Goal: Complete application form: Complete application form

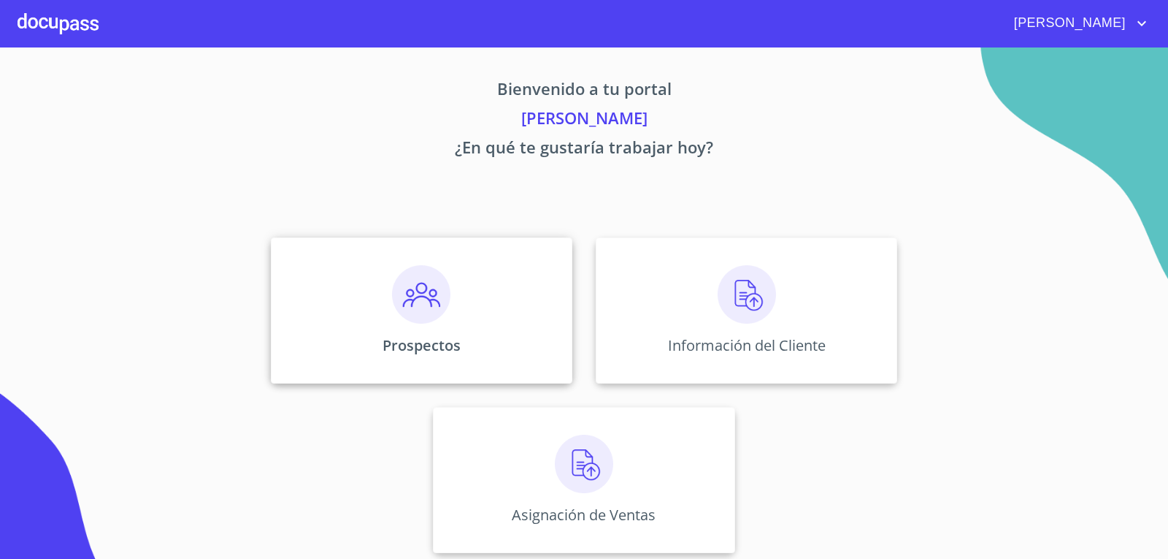
click at [421, 297] on img at bounding box center [421, 294] width 58 height 58
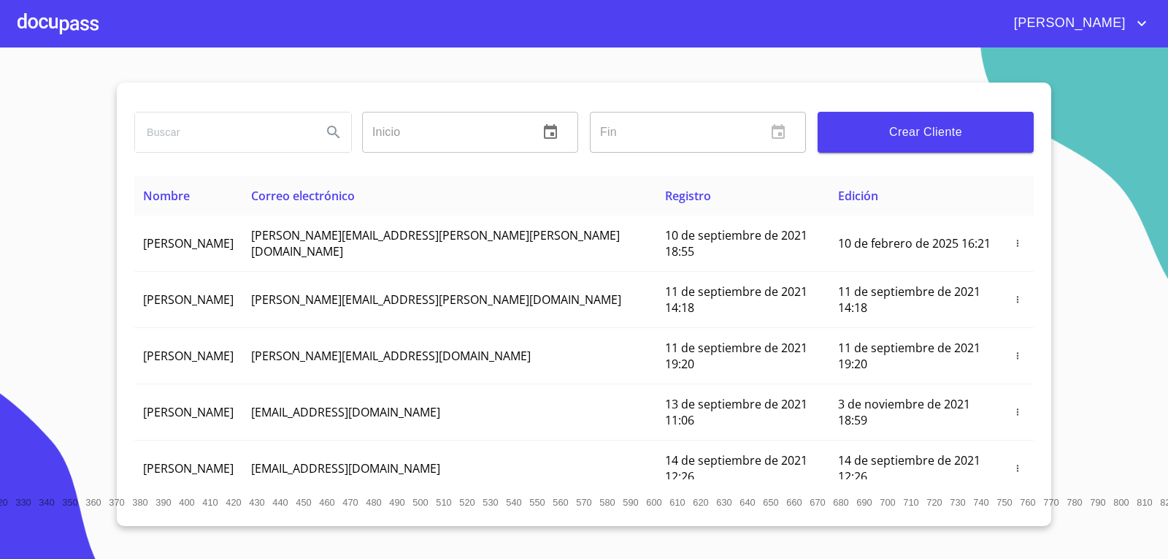
click at [879, 135] on span "Crear Cliente" at bounding box center [926, 132] width 193 height 20
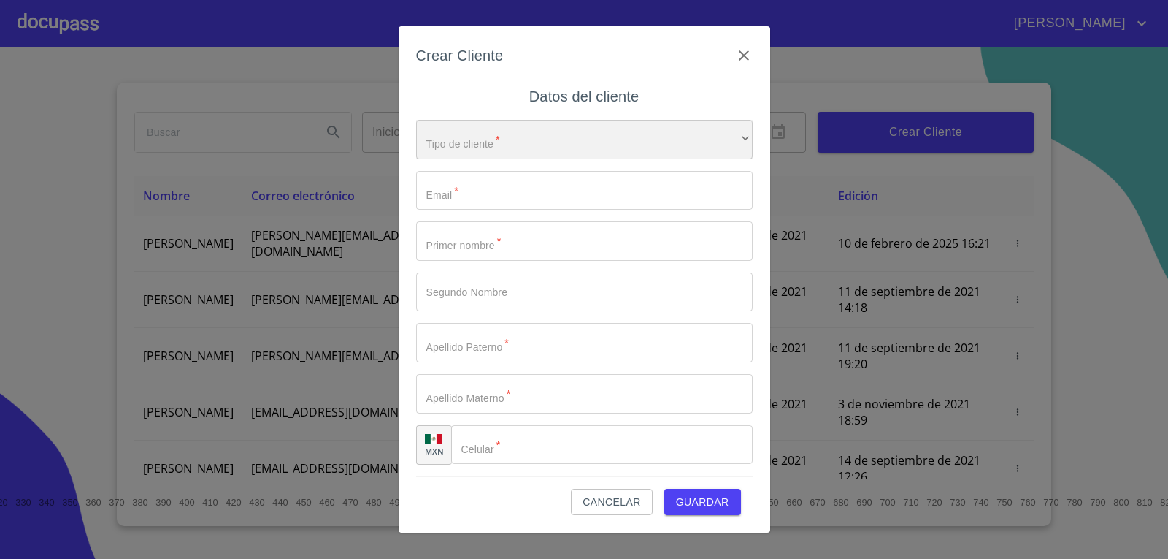
click at [554, 142] on div "​" at bounding box center [584, 139] width 337 height 39
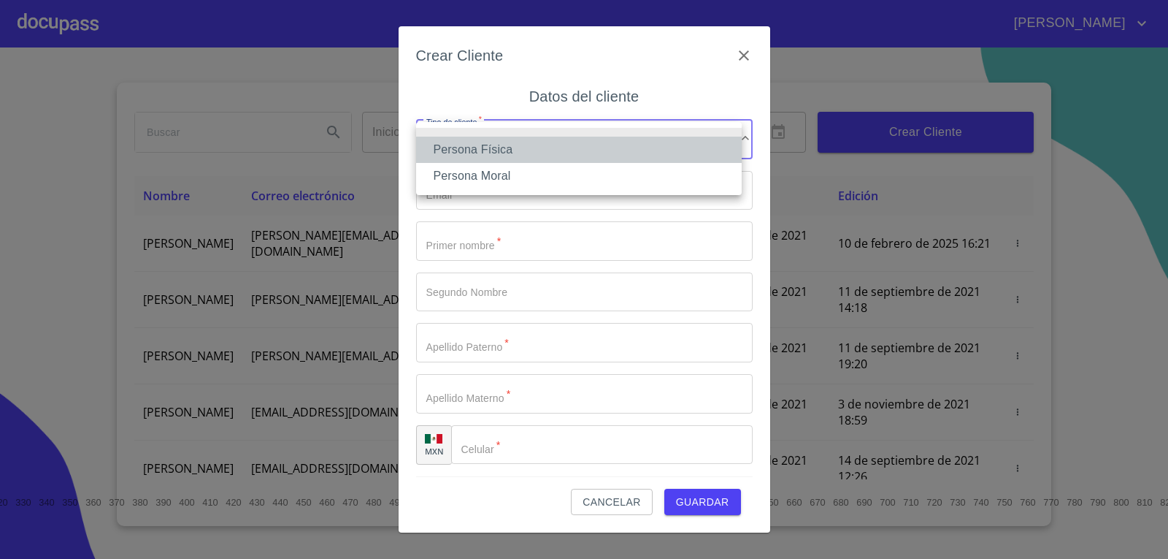
click at [548, 153] on li "Persona Física" at bounding box center [579, 150] width 326 height 26
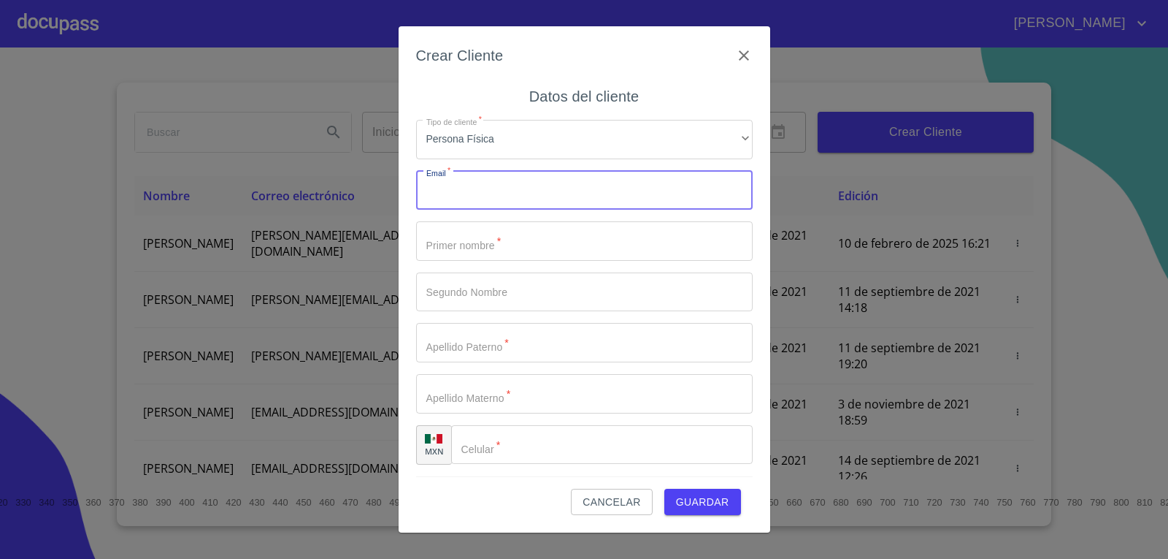
click at [542, 181] on input "Tipo de cliente   *" at bounding box center [584, 190] width 337 height 39
type input "[EMAIL_ADDRESS][DOMAIN_NAME]"
click at [501, 252] on input "Tipo de cliente   *" at bounding box center [584, 240] width 337 height 39
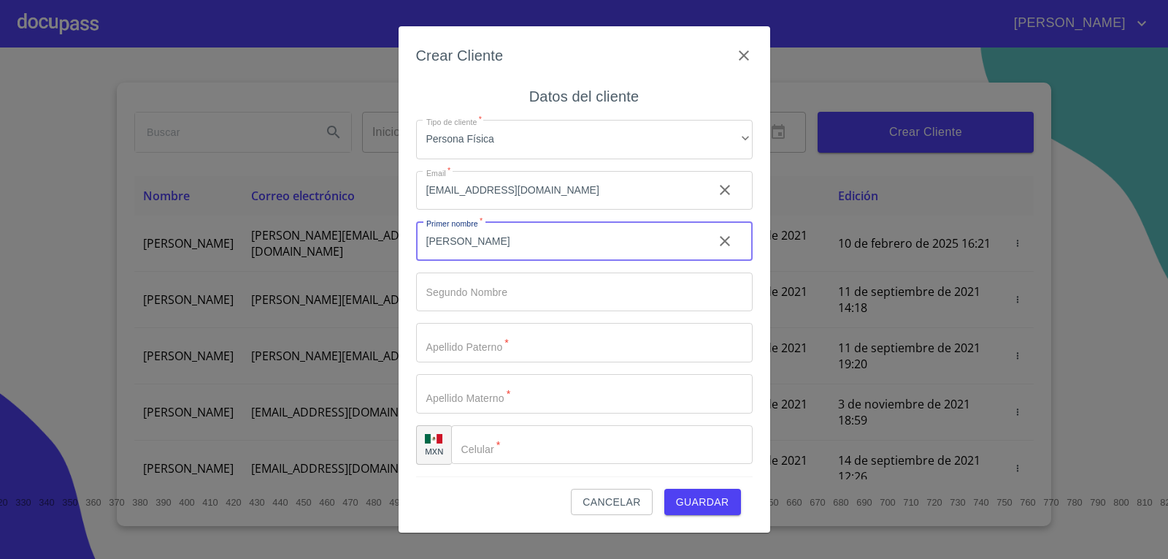
type input "[PERSON_NAME]"
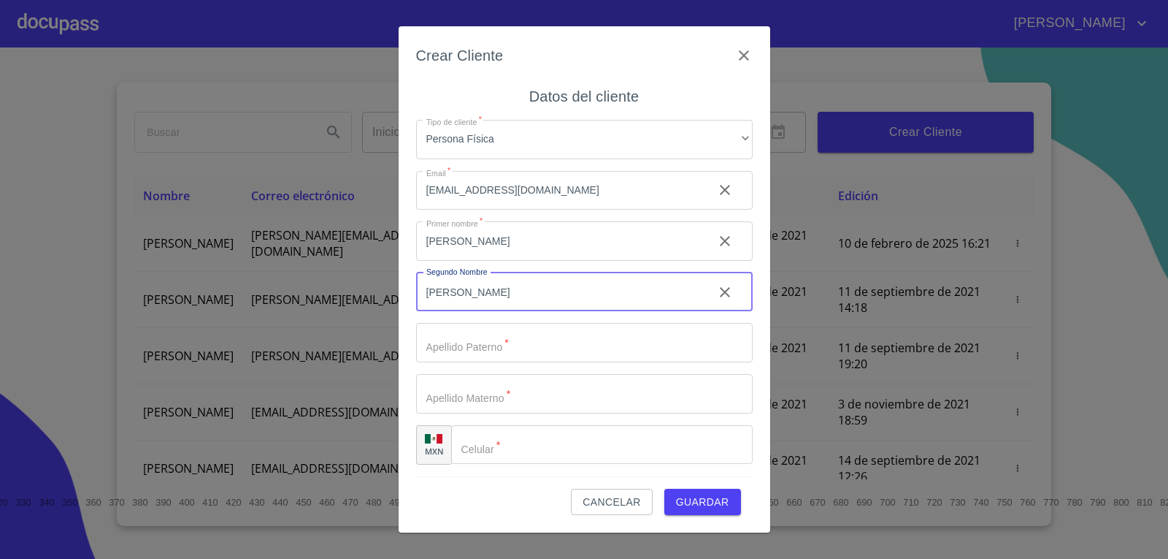
type input "[PERSON_NAME]"
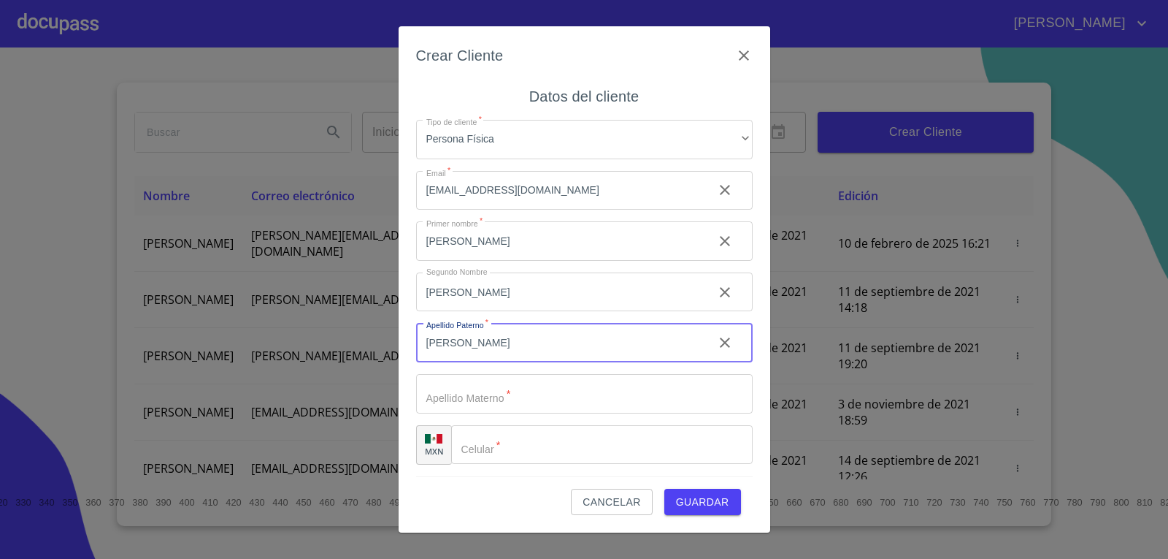
type input "[PERSON_NAME]"
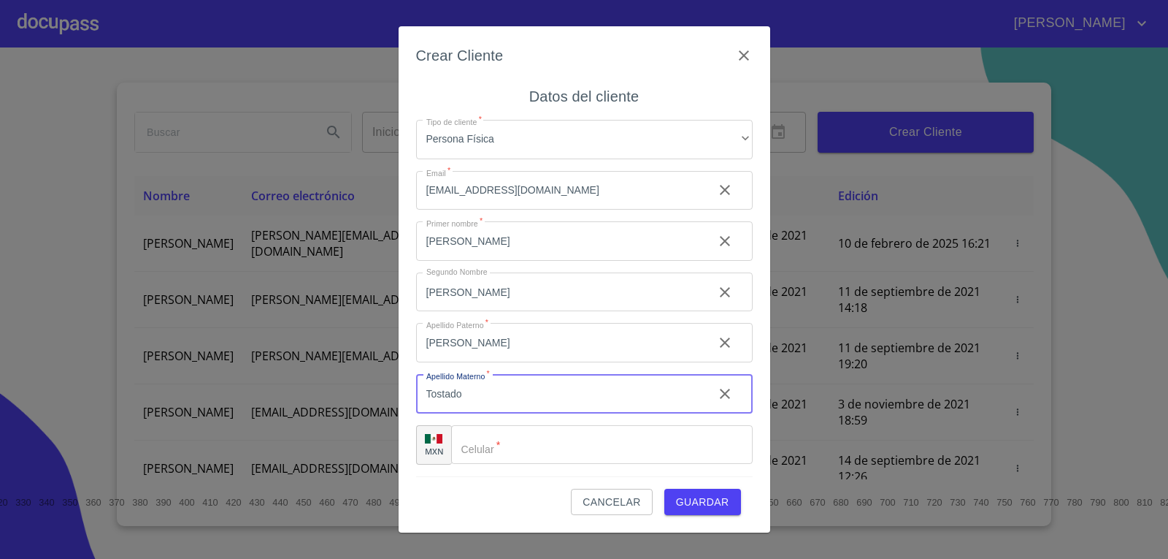
type input "Tostado"
click at [499, 442] on input "Tipo de cliente   *" at bounding box center [620, 444] width 264 height 39
type input "[PHONE_NUMBER]"
click at [713, 498] on span "Guardar" at bounding box center [702, 502] width 53 height 18
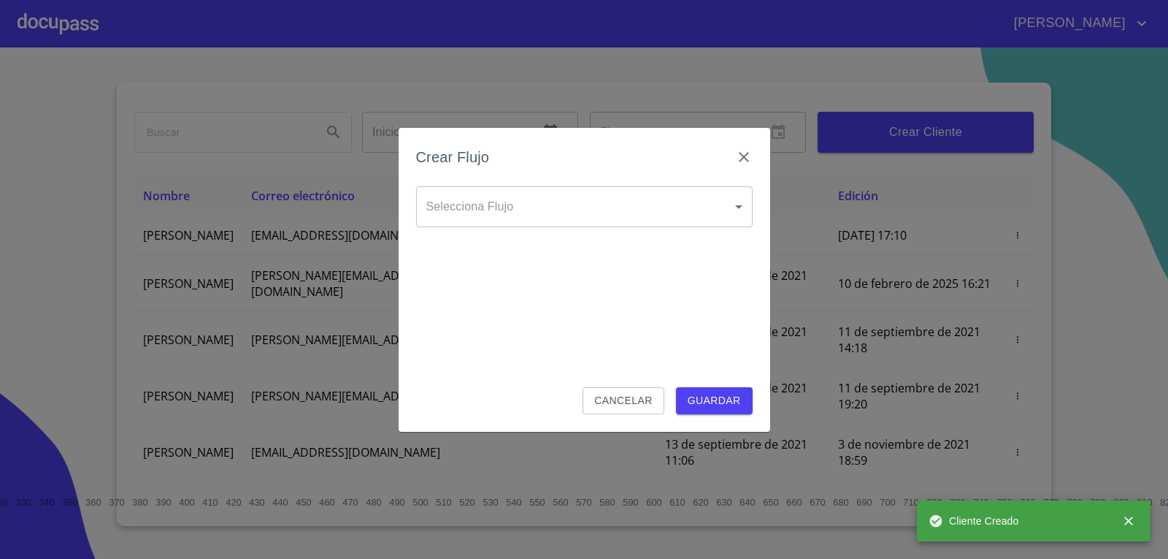
click at [537, 218] on body "[PERSON_NAME] ​ Fin ​ Crear Cliente Nombre Correo electrónico Registro Edición …" at bounding box center [584, 279] width 1168 height 559
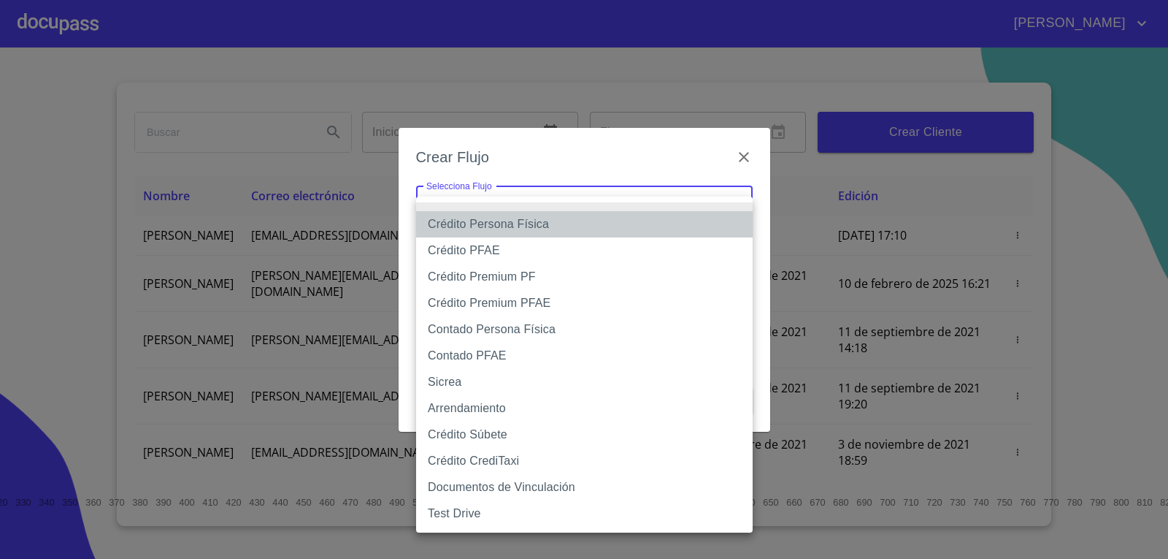
click at [527, 229] on li "Crédito Persona Física" at bounding box center [584, 224] width 337 height 26
type input "6009fb3c7d1714eb8809aa97"
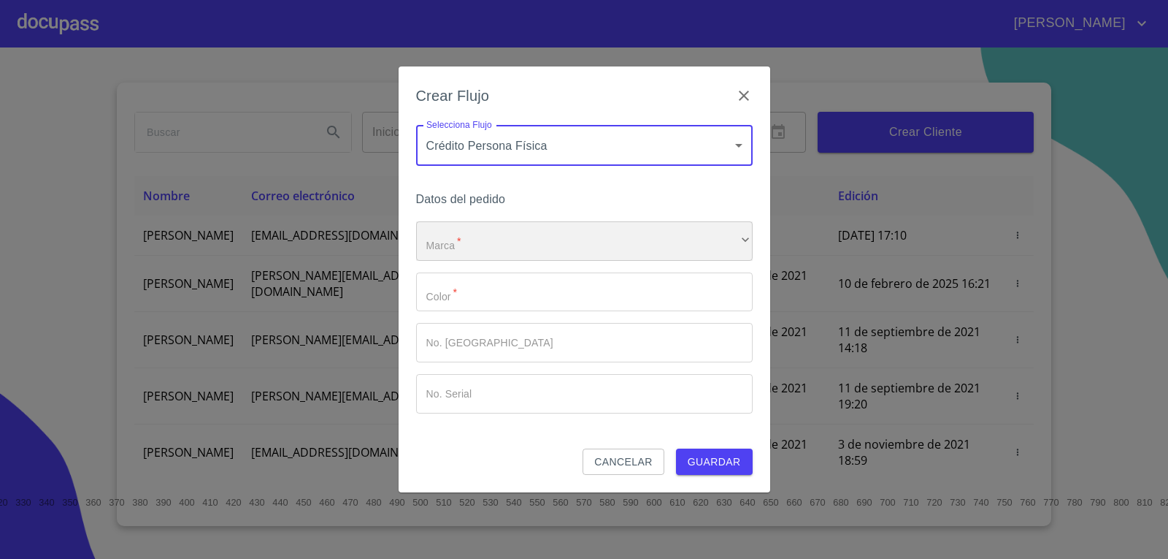
click at [512, 241] on div "​" at bounding box center [584, 240] width 337 height 39
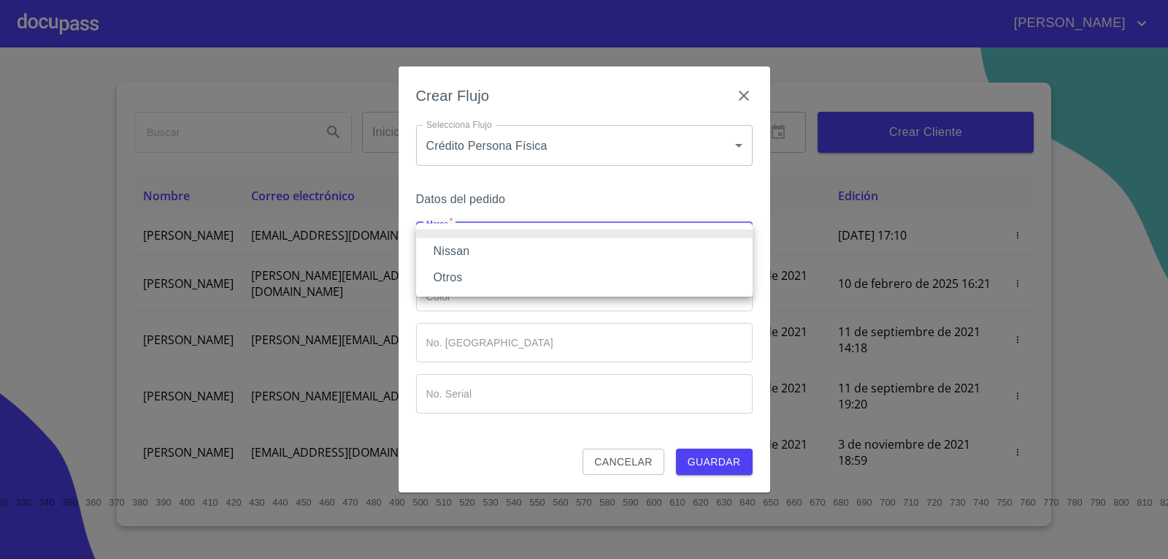
click at [512, 256] on li "Nissan" at bounding box center [584, 251] width 337 height 26
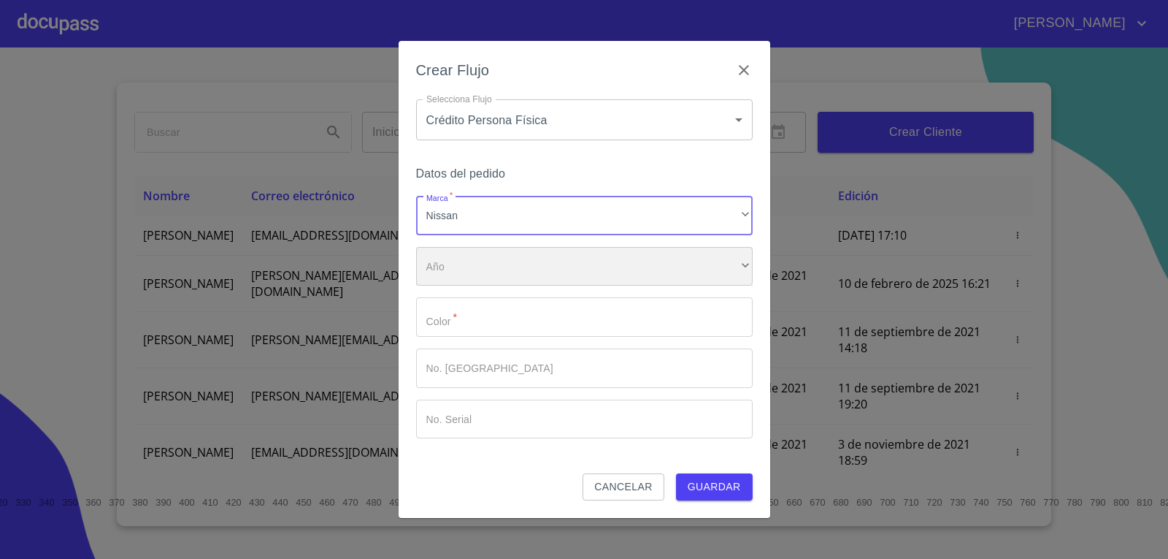
click at [510, 270] on div "​" at bounding box center [584, 266] width 337 height 39
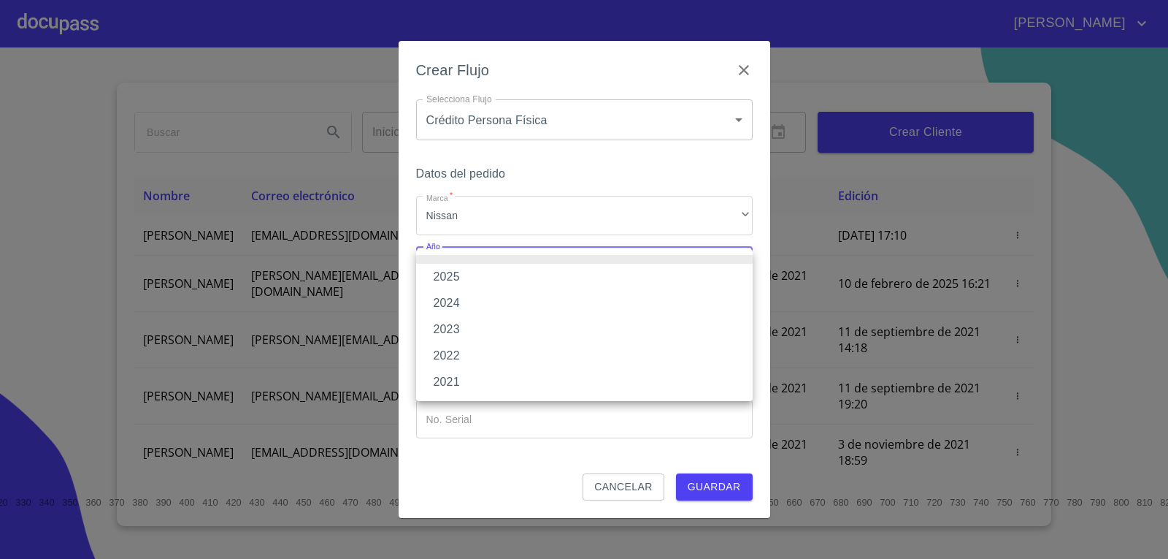
click at [508, 279] on li "2025" at bounding box center [584, 277] width 337 height 26
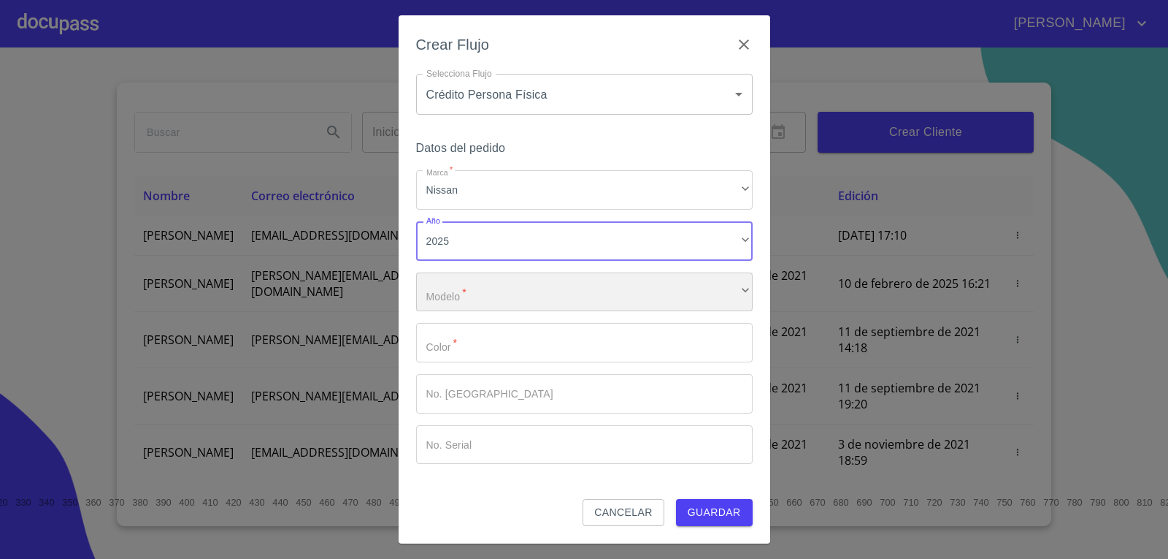
click at [506, 290] on div "​" at bounding box center [584, 291] width 337 height 39
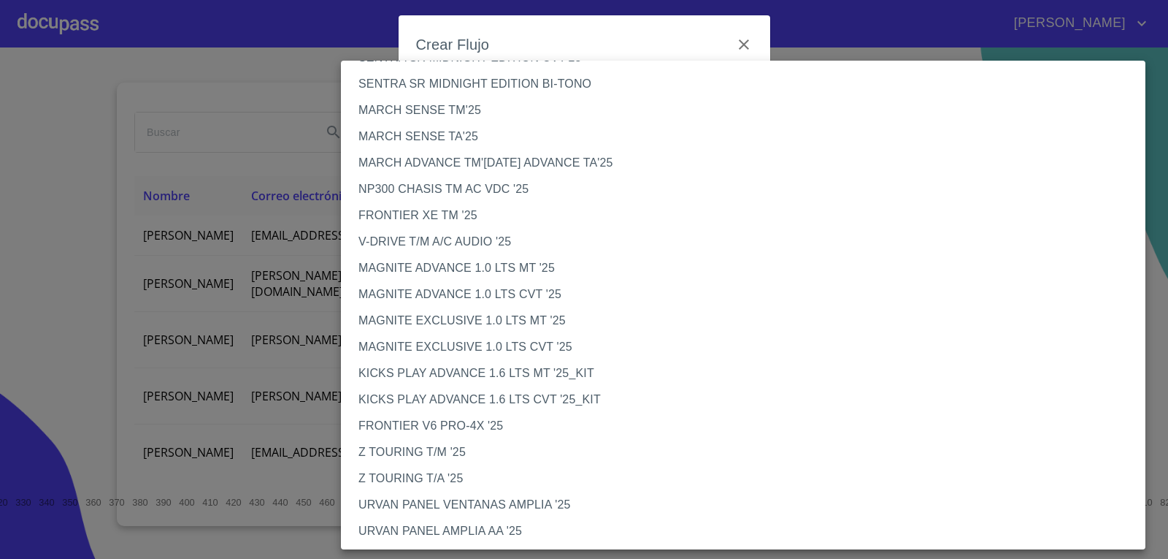
scroll to position [14, 0]
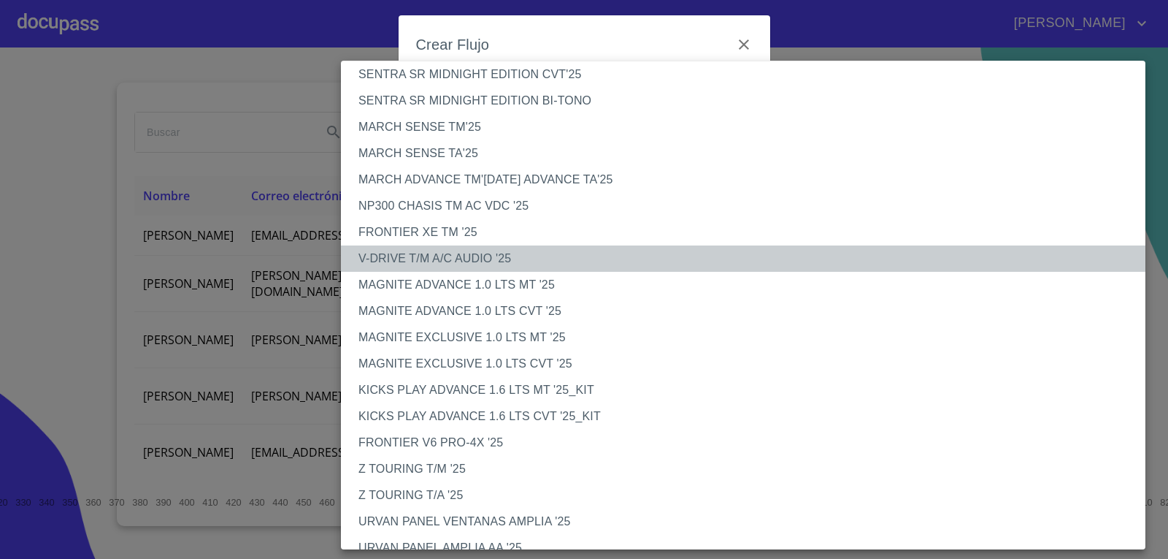
click at [419, 253] on li "V-DRIVE T/M A/C AUDIO '25" at bounding box center [749, 258] width 816 height 26
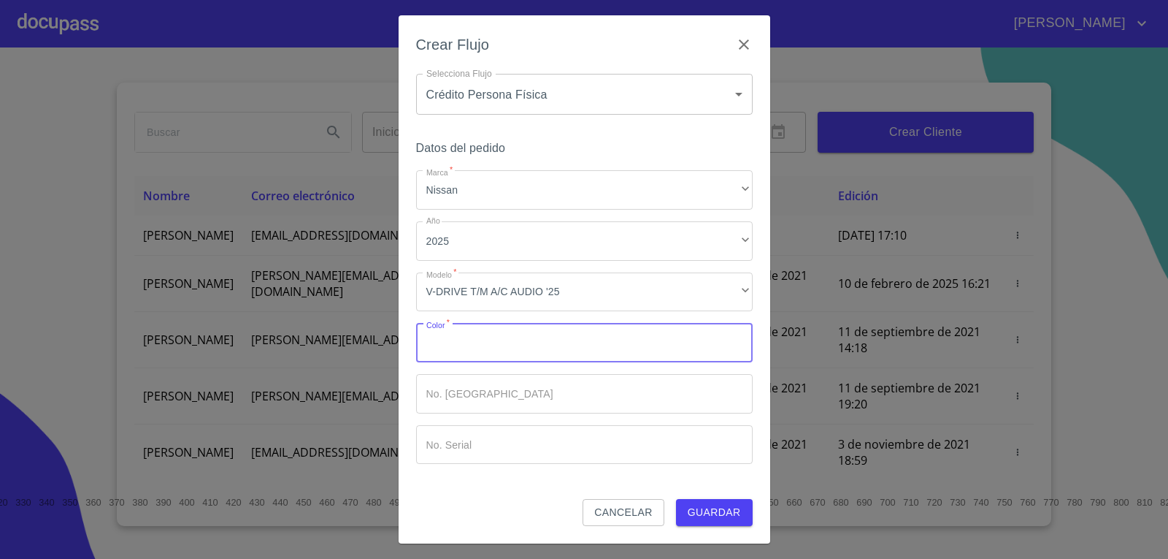
click at [535, 345] on input "Marca   *" at bounding box center [584, 342] width 337 height 39
type input "blanco"
click at [716, 516] on span "Guardar" at bounding box center [714, 512] width 53 height 18
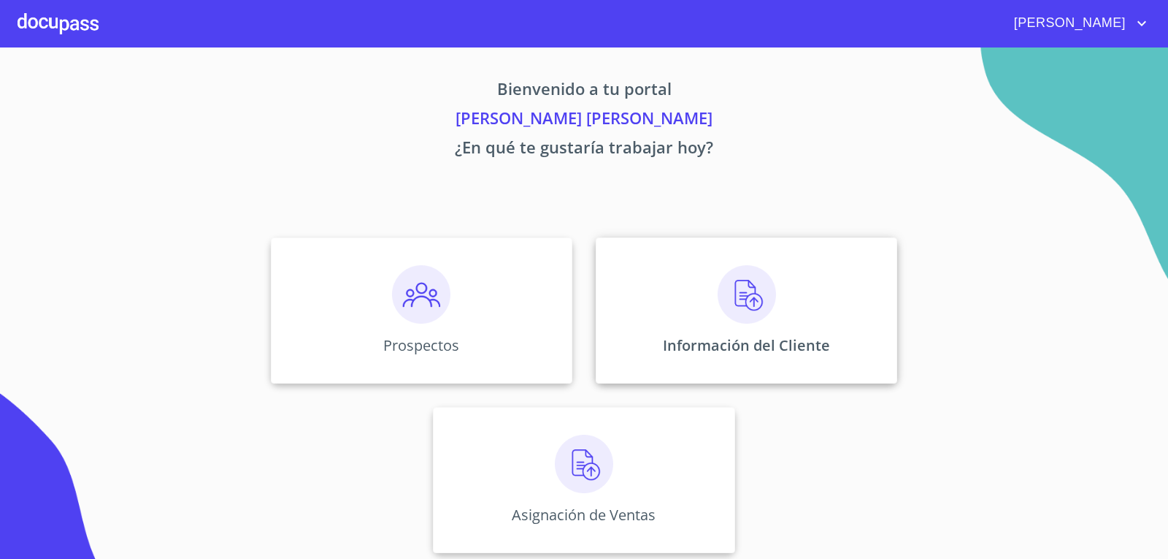
click at [731, 299] on img at bounding box center [747, 294] width 58 height 58
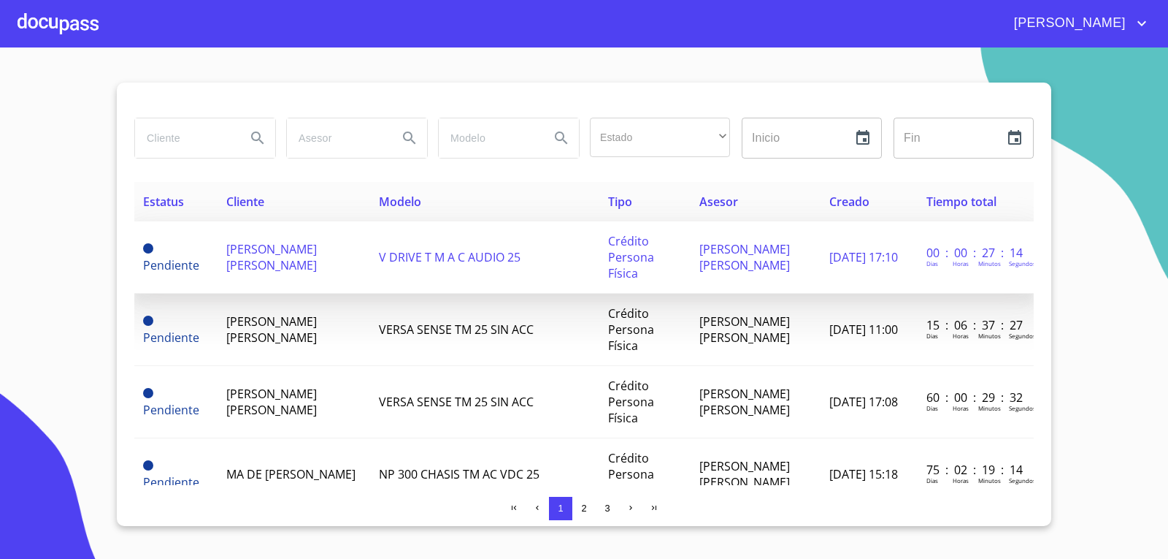
click at [720, 241] on span "[PERSON_NAME] [PERSON_NAME]" at bounding box center [745, 257] width 91 height 32
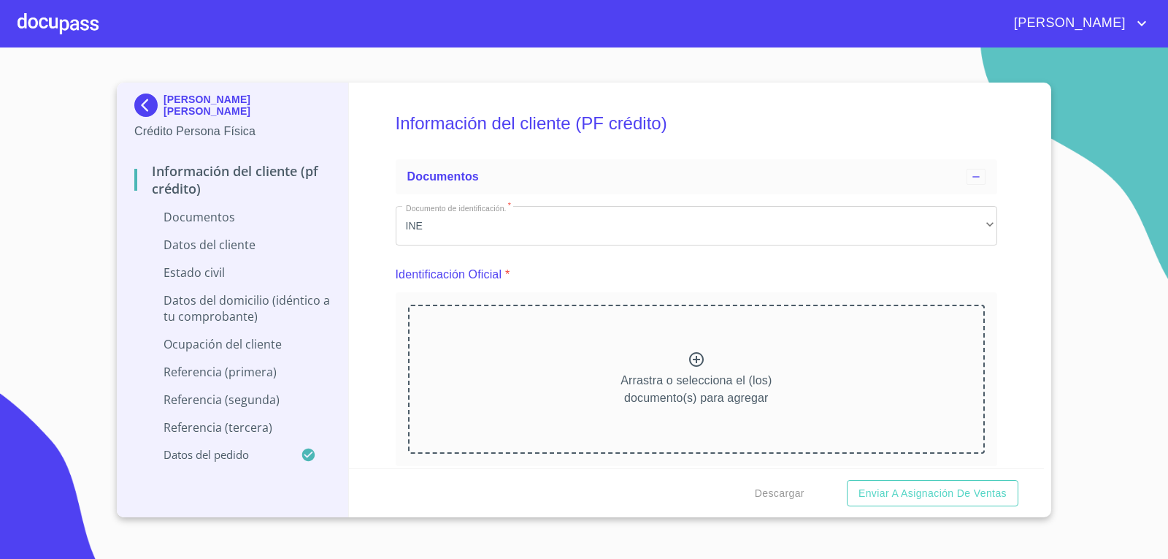
click at [691, 361] on icon at bounding box center [696, 359] width 15 height 15
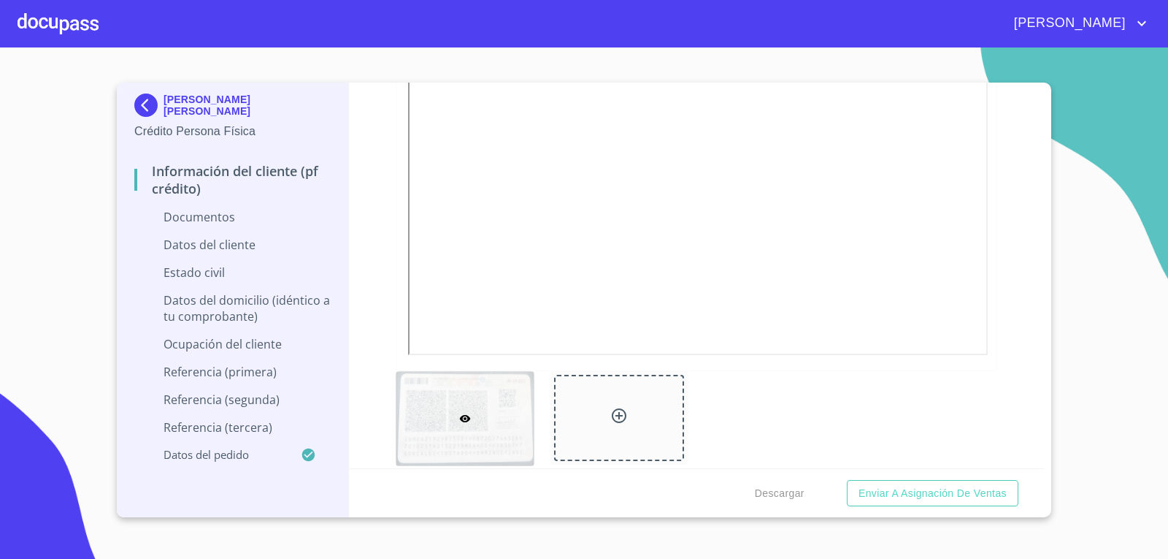
scroll to position [511, 0]
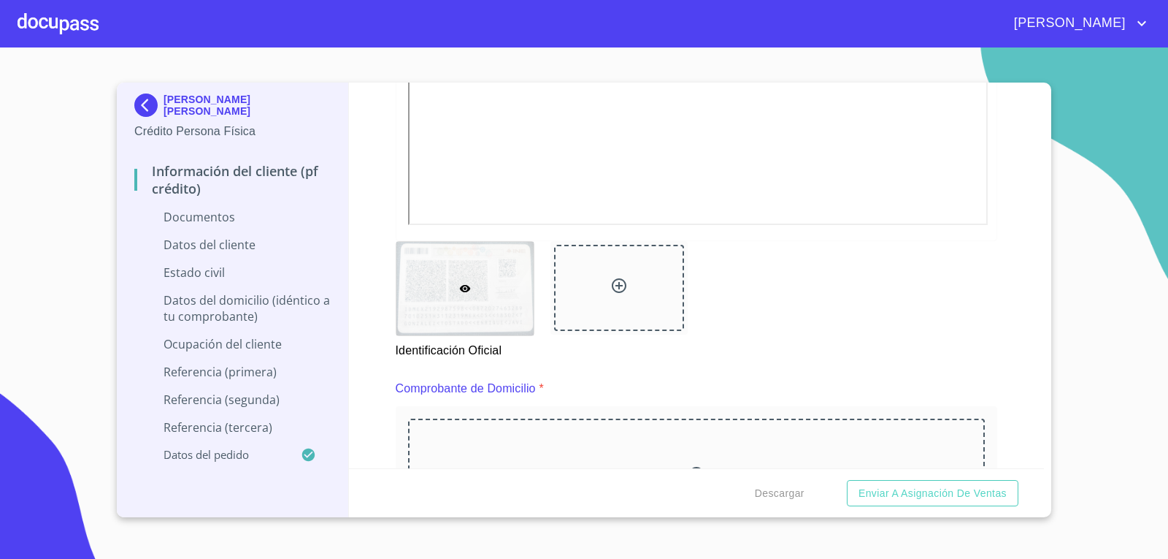
click at [612, 288] on icon at bounding box center [620, 286] width 18 height 18
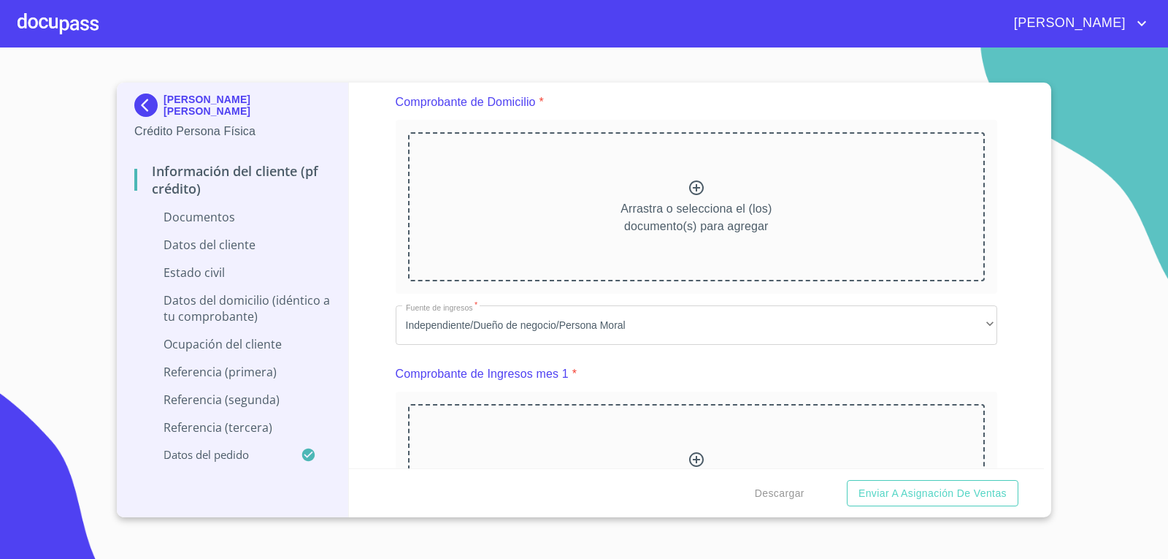
scroll to position [803, 0]
click at [689, 185] on icon at bounding box center [697, 182] width 18 height 18
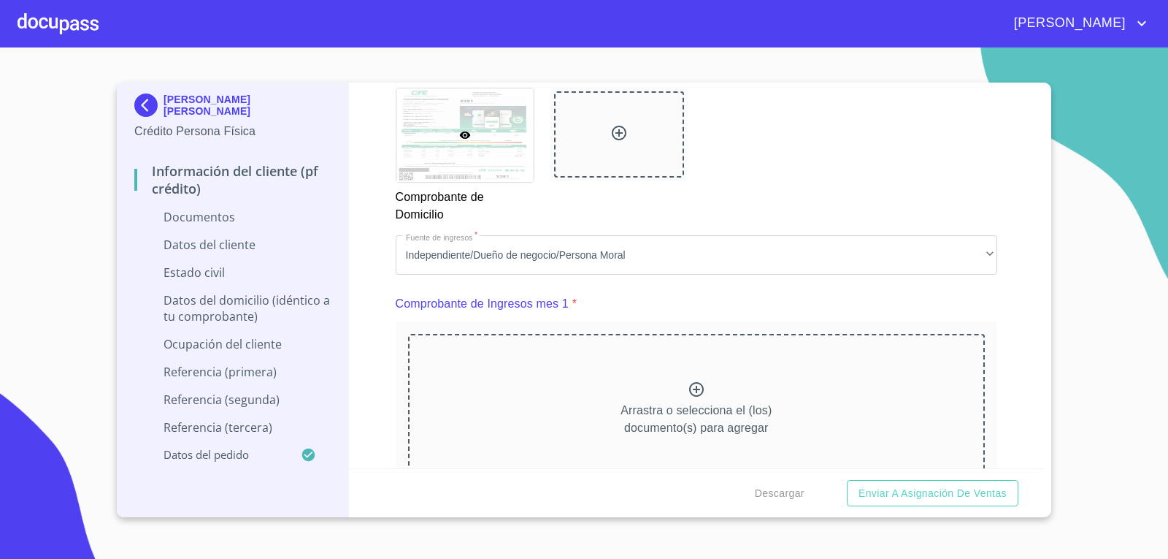
scroll to position [1314, 0]
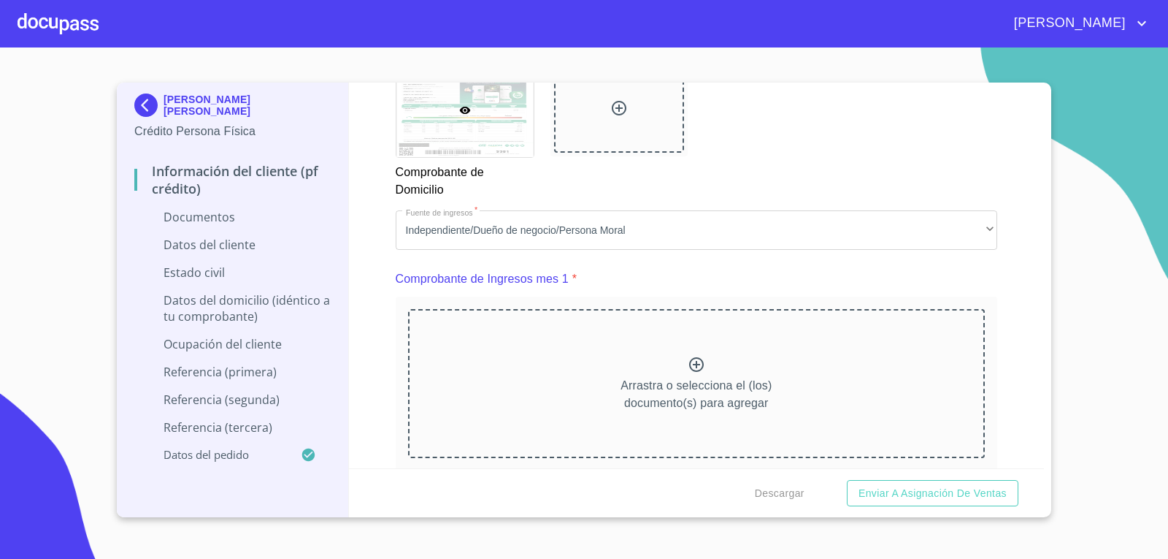
click at [1029, 297] on div "Información del cliente (PF crédito) Documentos Documento de identificación.   …" at bounding box center [697, 276] width 696 height 386
click at [965, 280] on div "Comprobante de Ingresos mes 1 *" at bounding box center [697, 278] width 602 height 35
click at [1020, 299] on div "Información del cliente (PF crédito) Documentos Documento de identificación.   …" at bounding box center [697, 276] width 696 height 386
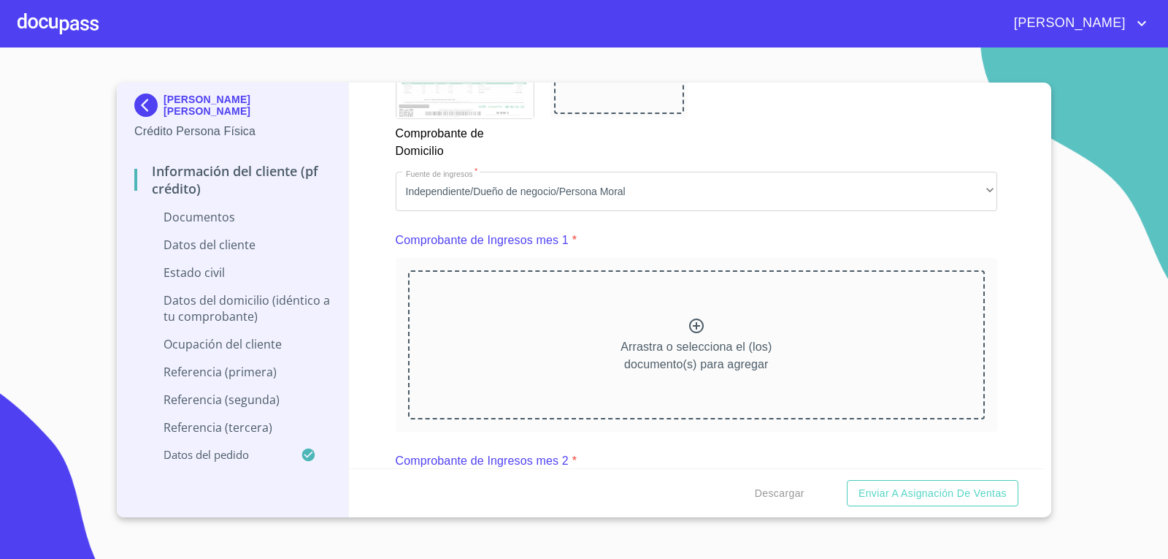
scroll to position [1388, 0]
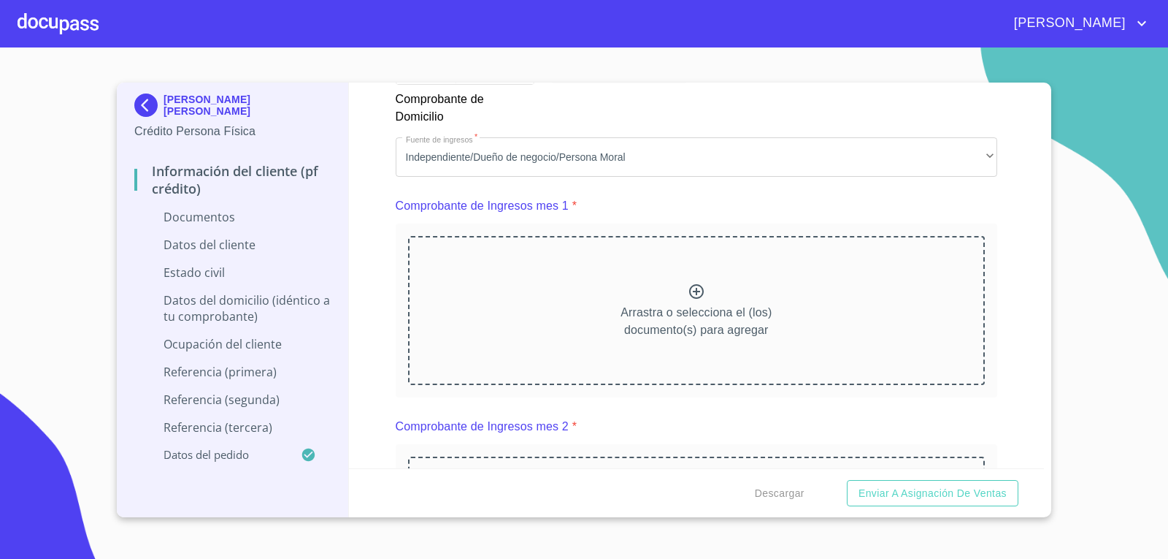
click at [689, 287] on icon at bounding box center [697, 292] width 18 height 18
click at [689, 291] on icon at bounding box center [696, 291] width 15 height 15
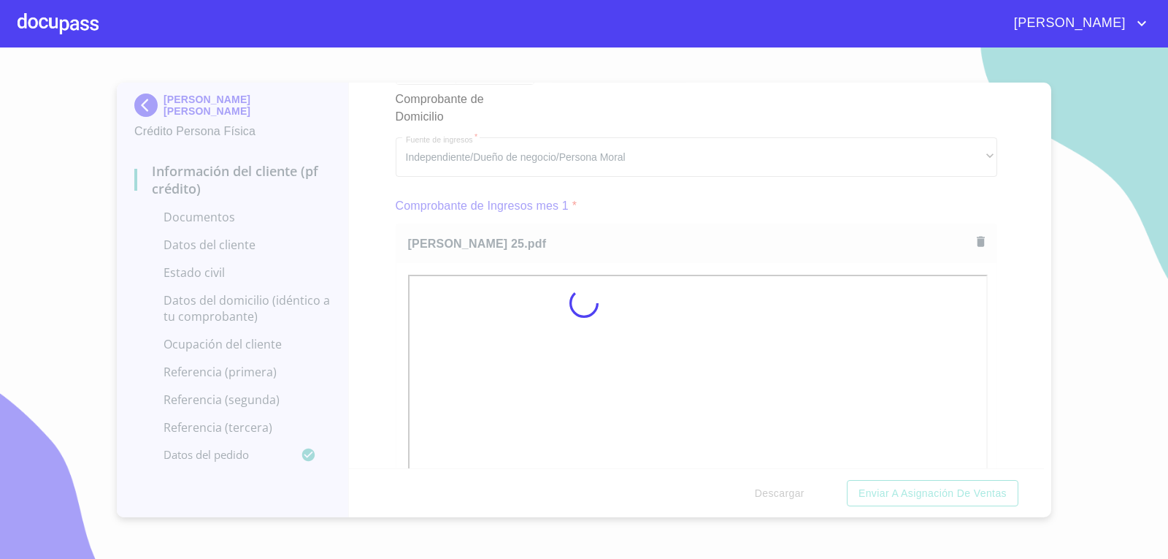
click at [376, 285] on div at bounding box center [584, 302] width 1168 height 511
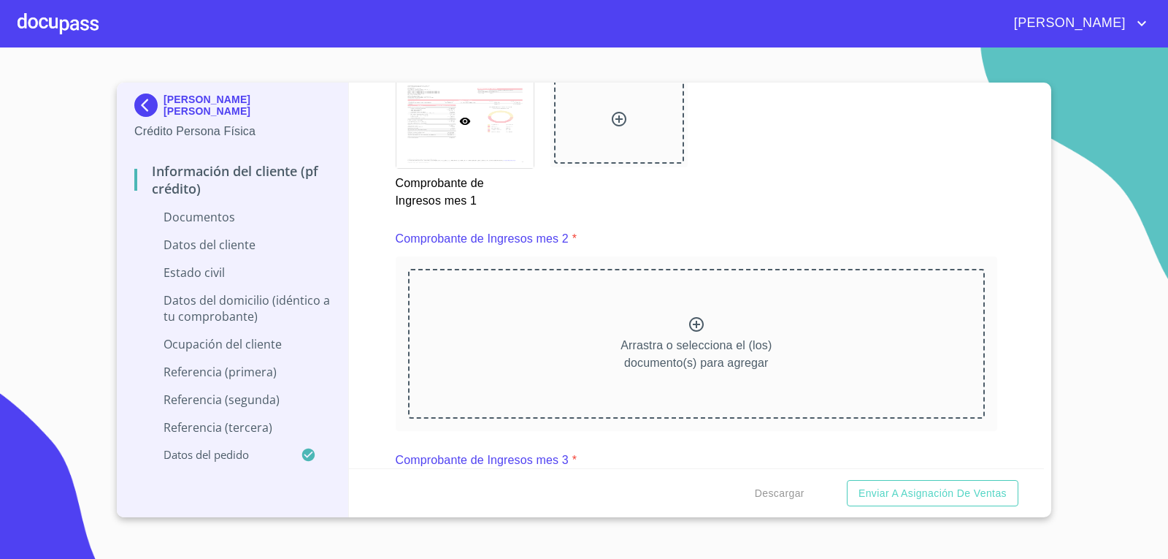
scroll to position [1972, 0]
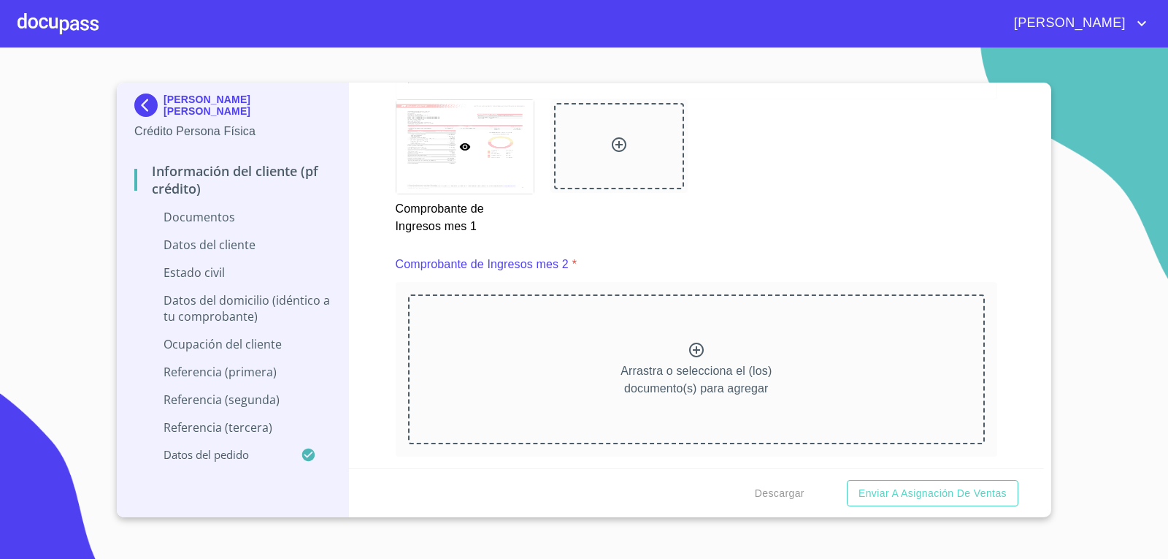
click at [688, 348] on icon at bounding box center [697, 350] width 18 height 18
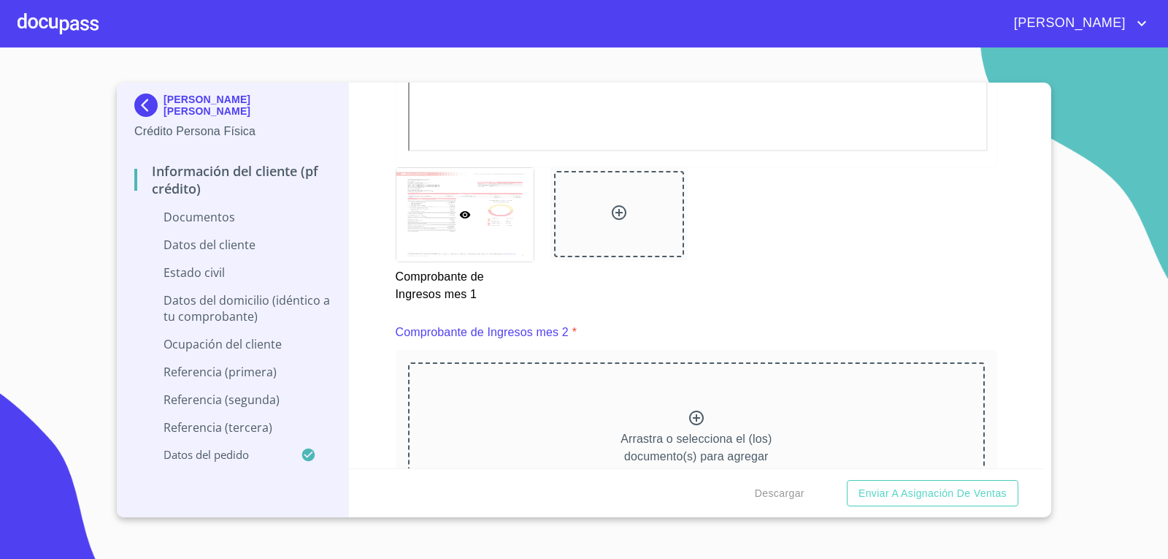
scroll to position [1899, 0]
click at [693, 421] on icon at bounding box center [697, 423] width 18 height 18
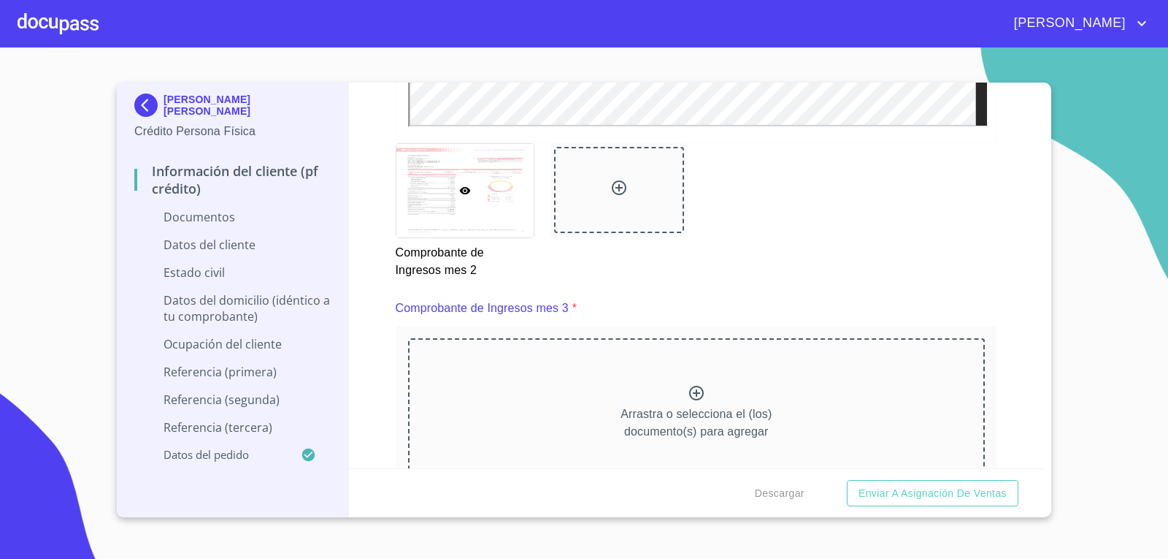
scroll to position [2702, 0]
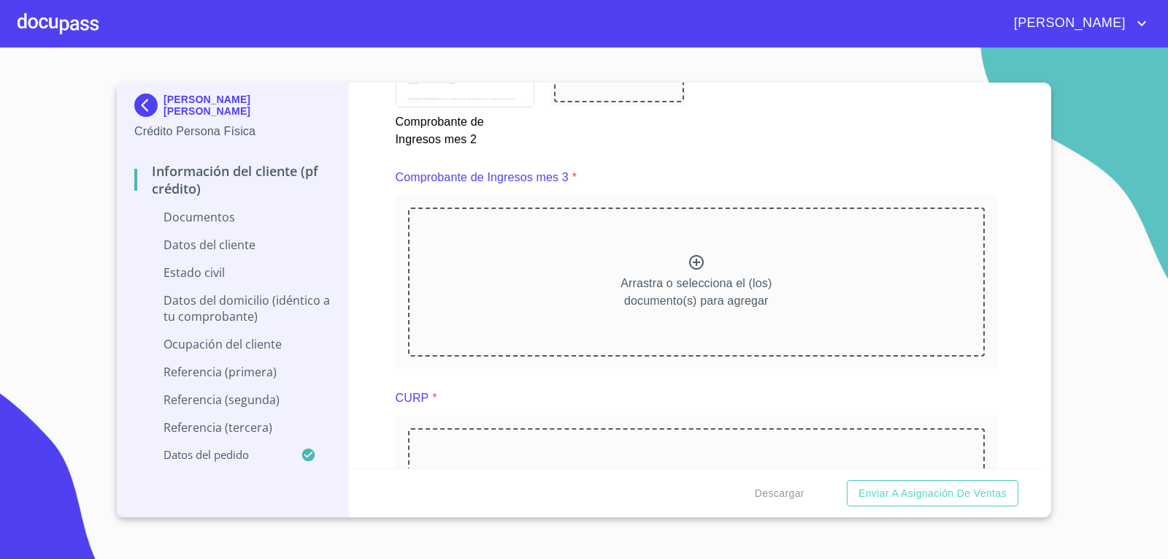
click at [692, 261] on icon at bounding box center [696, 262] width 15 height 15
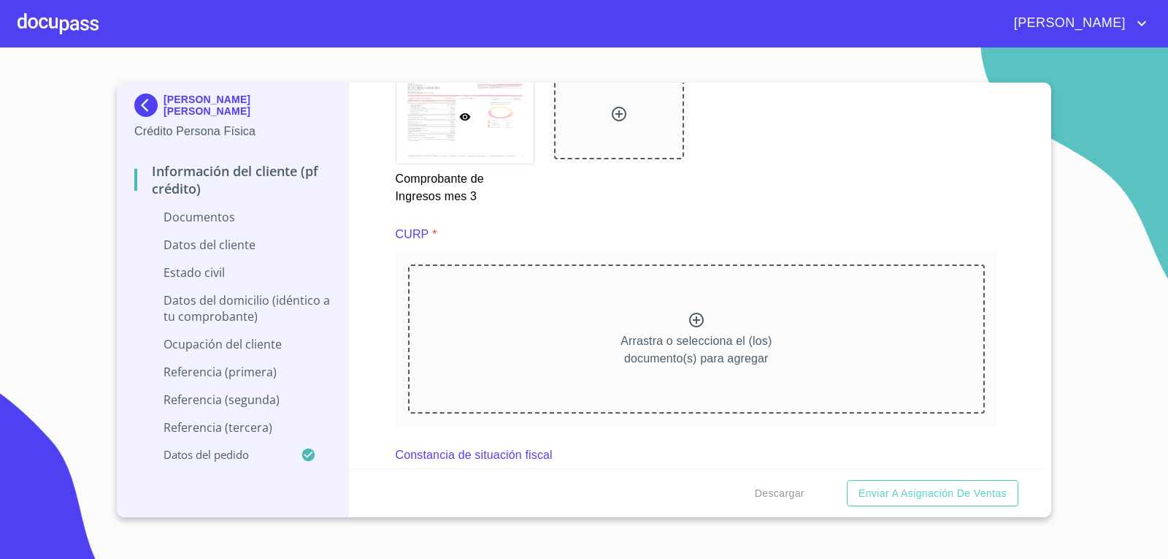
scroll to position [3286, 0]
click at [689, 325] on icon at bounding box center [697, 322] width 18 height 18
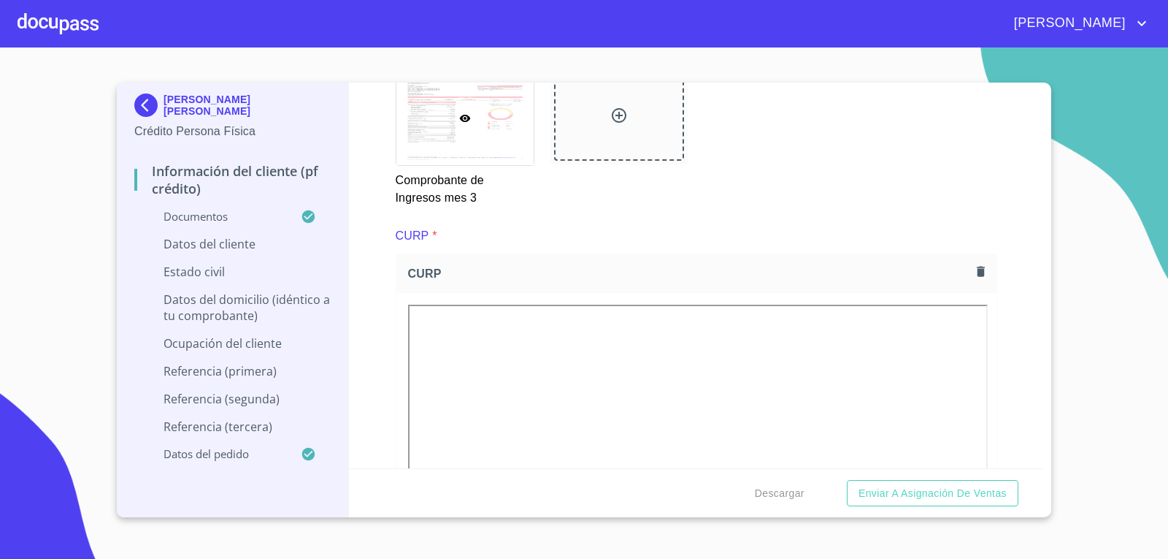
click at [351, 359] on div "Información del cliente (PF crédito) Documentos Documento de identificación.   …" at bounding box center [697, 276] width 696 height 386
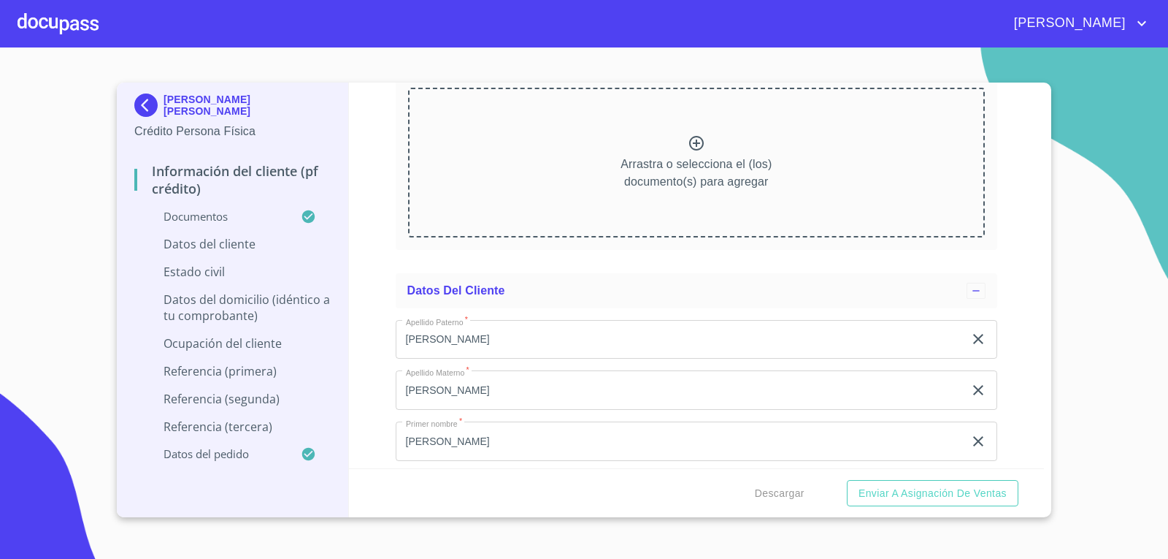
scroll to position [3870, 0]
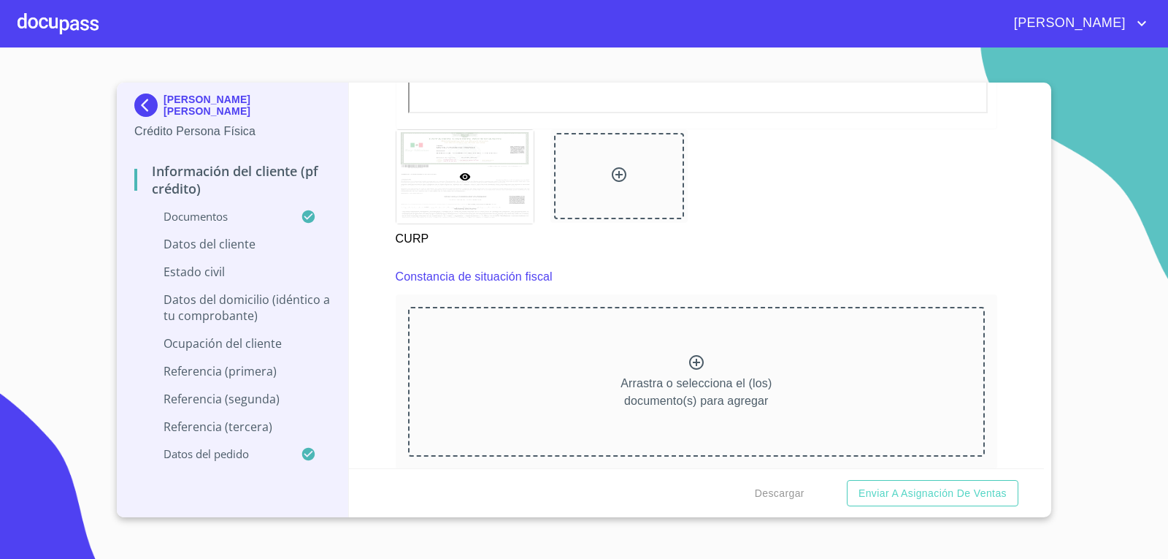
click at [689, 360] on icon at bounding box center [697, 362] width 18 height 18
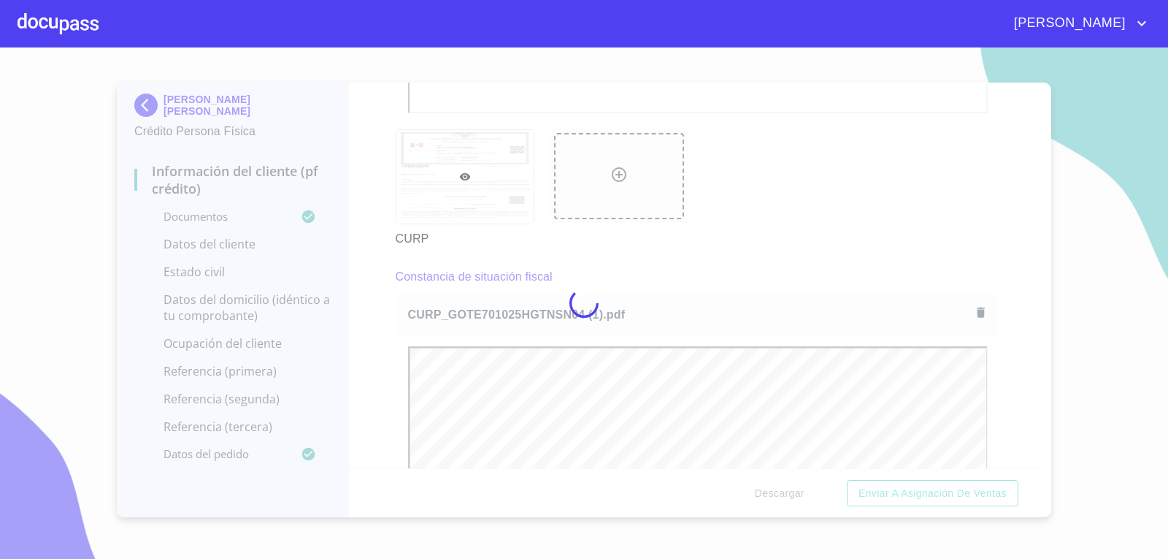
scroll to position [0, 0]
